Goal: Find specific page/section: Find specific page/section

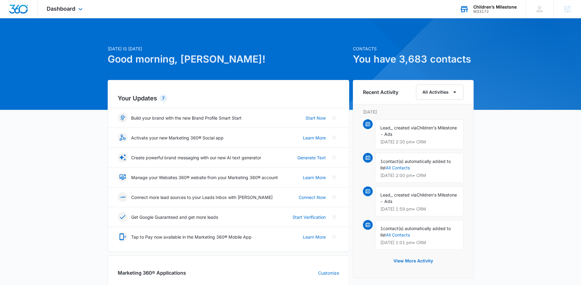
click at [489, 12] on div "M33172" at bounding box center [494, 11] width 43 height 4
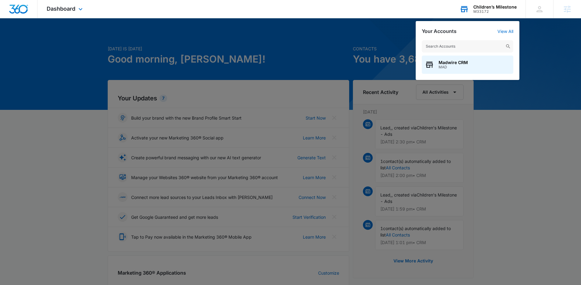
click at [491, 43] on input "text" at bounding box center [467, 46] width 91 height 12
type input "adventure haven"
click at [482, 59] on div "Adventure Haven M326805" at bounding box center [467, 64] width 91 height 18
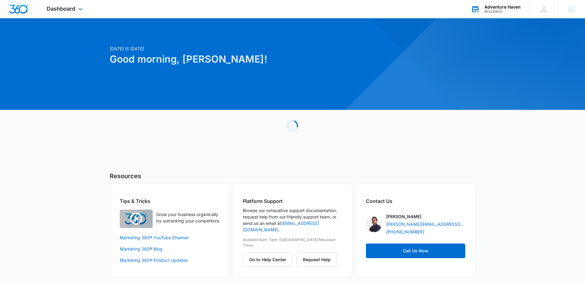
click at [84, 15] on div "Dashboard Apps Reputation Websites Forms CRM Email Social POS Content Ads Intel…" at bounding box center [66, 9] width 56 height 18
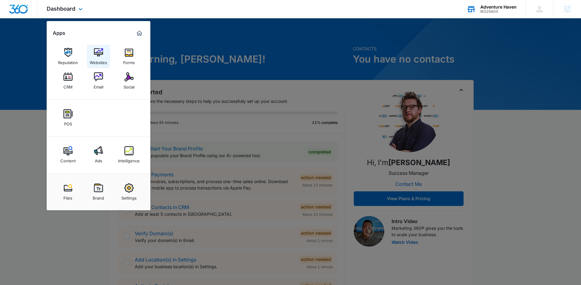
click at [97, 49] on img at bounding box center [98, 52] width 9 height 9
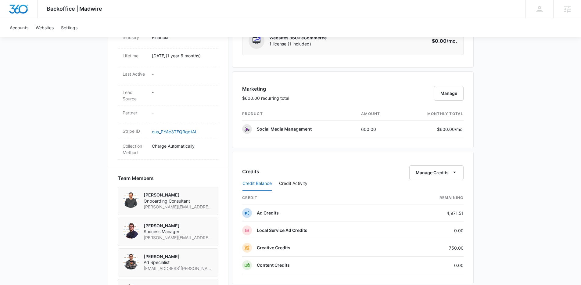
scroll to position [346, 0]
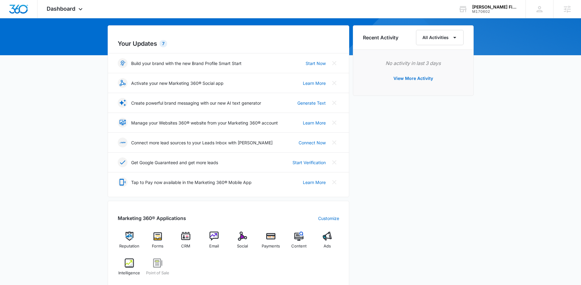
scroll to position [126, 0]
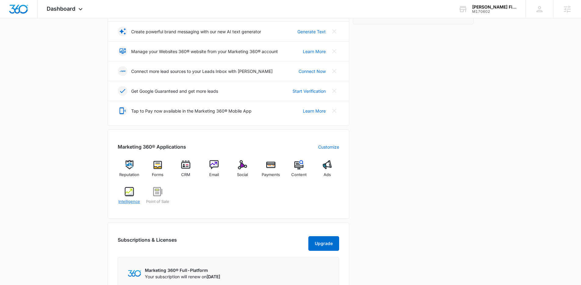
click at [134, 195] on div "Intelligence" at bounding box center [129, 198] width 23 height 22
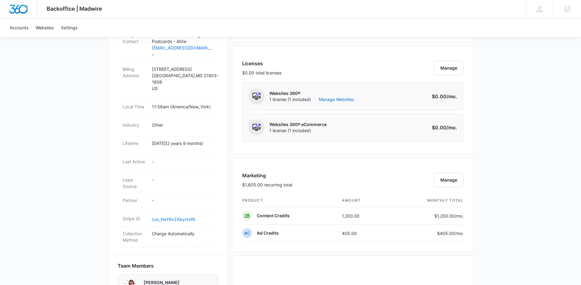
scroll to position [252, 0]
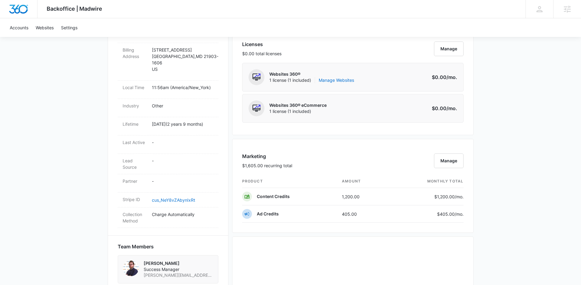
click at [504, 249] on div "Backoffice | Madwire Apps Settings Thomas Baron thomas.baron@madwire.com My Pro…" at bounding box center [290, 189] width 581 height 883
